Goal: Task Accomplishment & Management: Complete application form

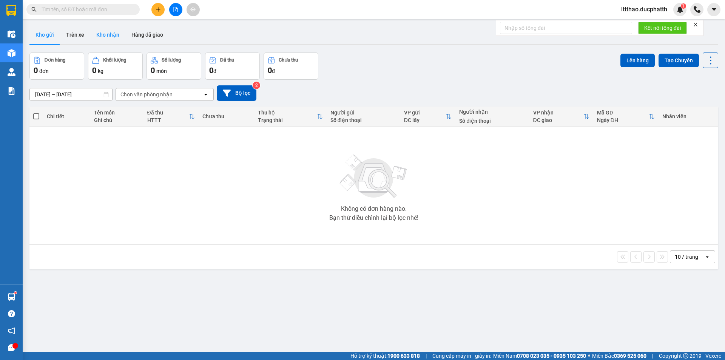
click at [108, 32] on button "Kho nhận" at bounding box center [107, 35] width 35 height 18
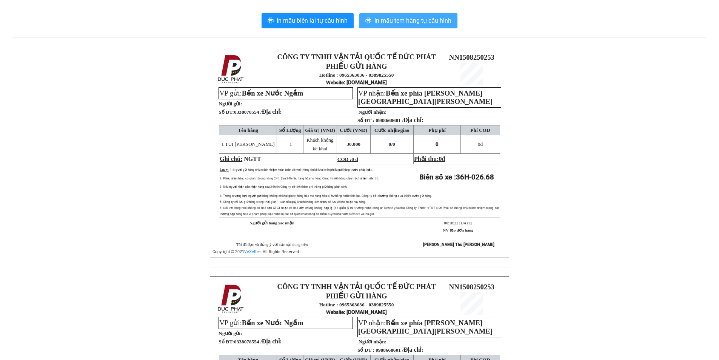
click at [429, 24] on span "In mẫu tem hàng tự cấu hình" at bounding box center [412, 20] width 77 height 9
click at [445, 26] on button "In mẫu tem hàng tự cấu hình" at bounding box center [408, 20] width 98 height 15
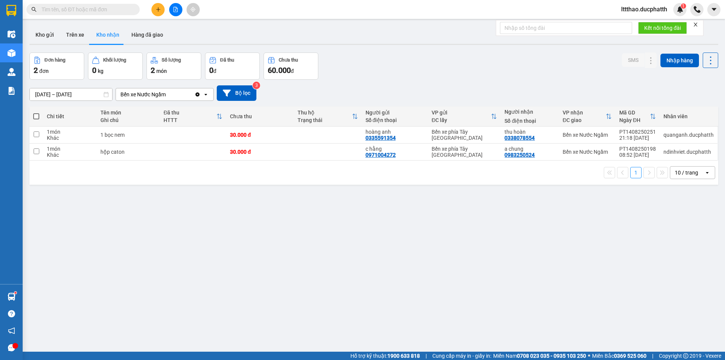
click at [211, 185] on div "ver 1.8.138 Kho gửi Trên xe Kho nhận Hàng đã giao Đơn hàng 2 đơn Khối lượng 0 k…" at bounding box center [373, 203] width 694 height 360
click at [633, 137] on icon at bounding box center [635, 134] width 5 height 5
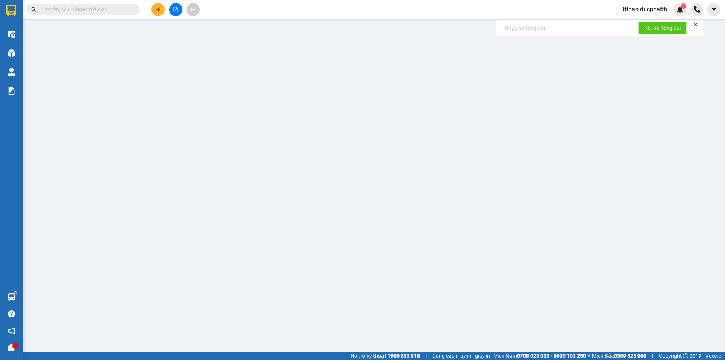
type input "0335591354"
type input "hoàng anh"
type input "0338078554"
type input "thu hoàn"
type input "ng nhận thanh toán"
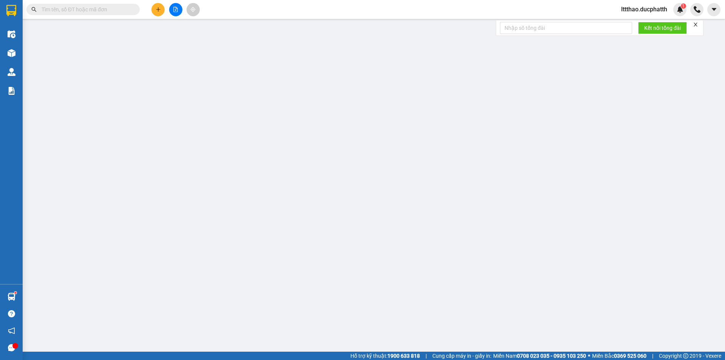
type input "30.000"
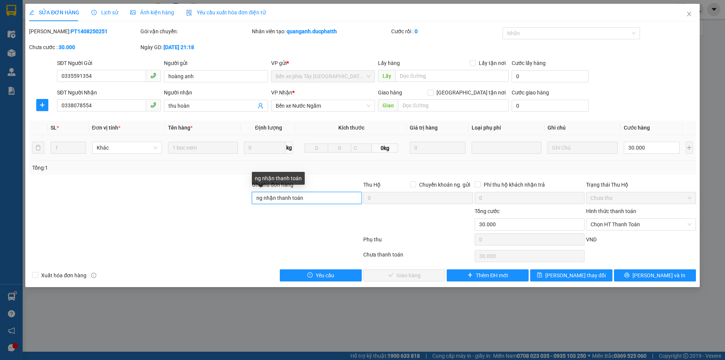
click at [325, 199] on input "ng nhận thanh toán" at bounding box center [307, 198] width 110 height 12
click at [325, 198] on input "ng nhận thanh toán" at bounding box center [307, 198] width 110 height 12
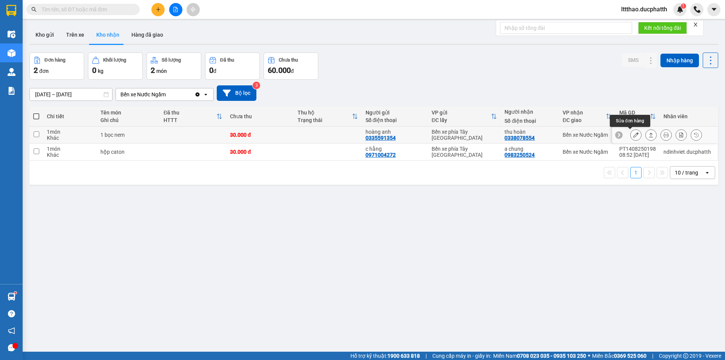
click at [630, 133] on button at bounding box center [635, 134] width 11 height 13
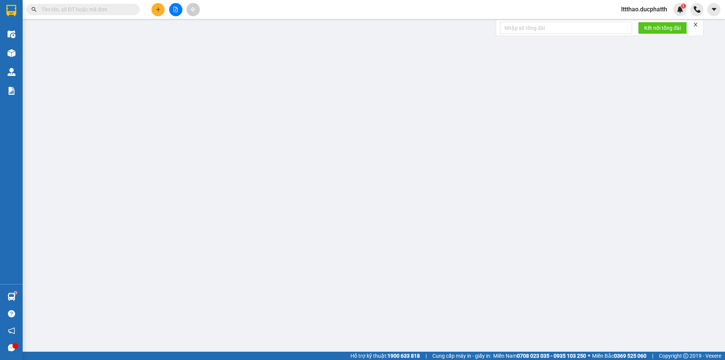
type input "0335591354"
type input "hoàng anh"
type input "0338078554"
type input "thu hoàn"
type input "ng nhận thanh toán"
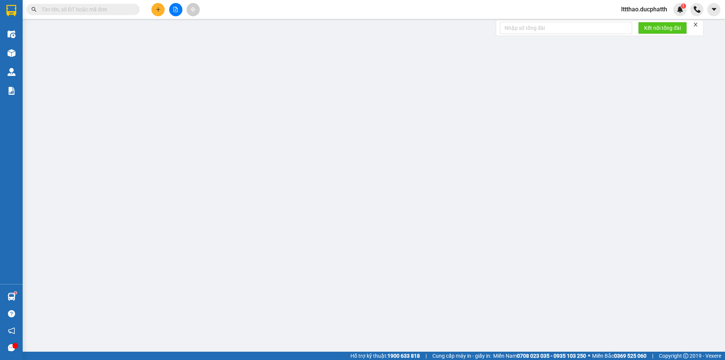
type input "30.000"
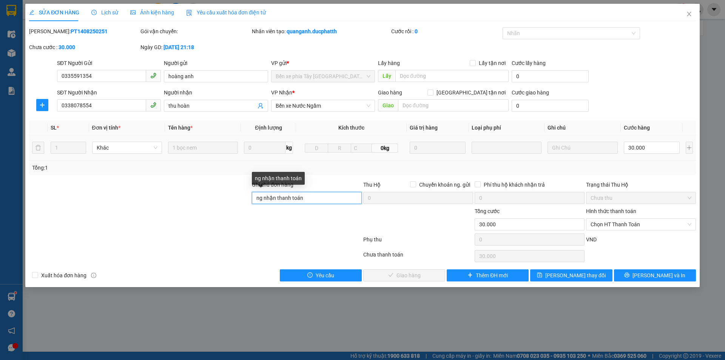
drag, startPoint x: 316, startPoint y: 203, endPoint x: 228, endPoint y: 202, distance: 87.9
click at [228, 202] on div "Ghi chú đơn hàng ng nhận thanh toán Thu Hộ Chuyển khoản ng. gửi 0 Phí thu hộ kh…" at bounding box center [362, 193] width 668 height 26
paste input "CK 15/8 6:17 DO THI THU HOAN"
click at [612, 225] on span "Chọn HT Thanh Toán" at bounding box center [640, 224] width 101 height 11
type input "CK 15/8 6:17 DO THI THU HOAN"
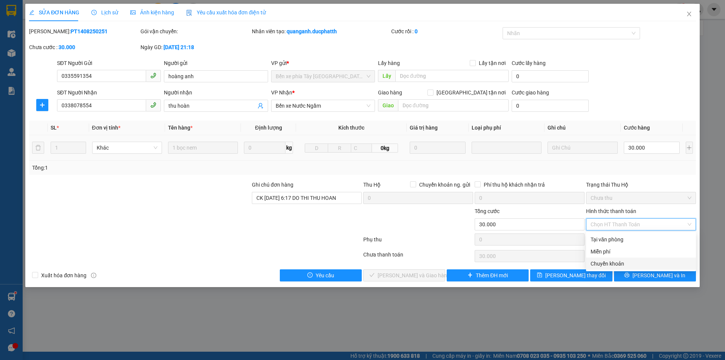
click at [617, 261] on div "Chuyển khoản" at bounding box center [640, 263] width 101 height 8
type input "0"
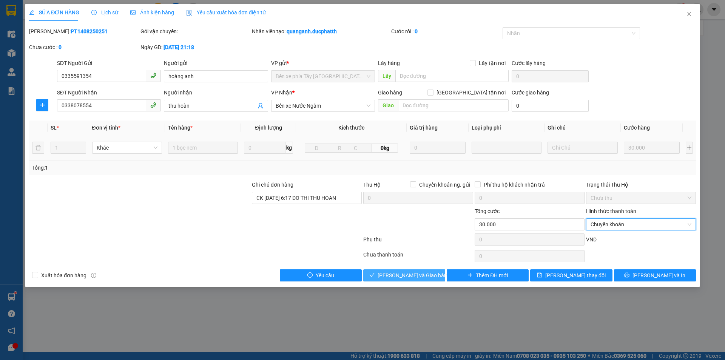
click at [420, 280] on button "Lưu và Giao hàng" at bounding box center [404, 275] width 82 height 12
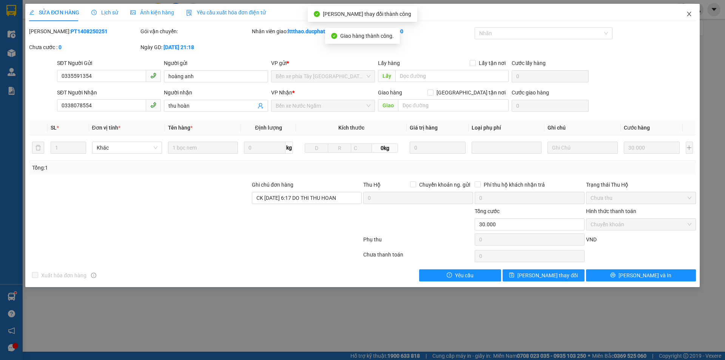
click at [688, 16] on icon "close" at bounding box center [689, 14] width 6 height 6
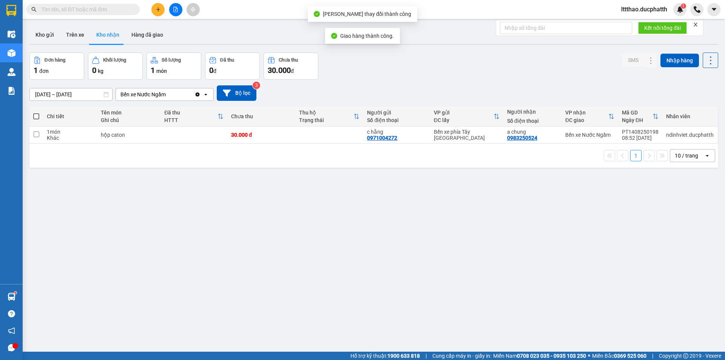
click at [248, 225] on div "ver 1.8.138 Kho gửi Trên xe Kho nhận Hàng đã giao Đơn hàng 1 đơn Khối lượng 0 k…" at bounding box center [373, 203] width 694 height 360
